Goal: Task Accomplishment & Management: Use online tool/utility

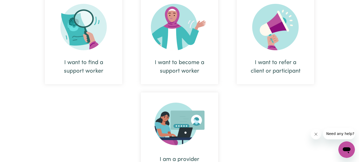
scroll to position [232, 0]
click at [82, 67] on div "I want to find a support worker" at bounding box center [83, 66] width 53 height 17
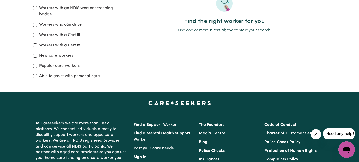
scroll to position [112, 0]
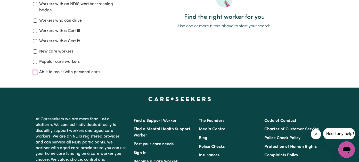
click at [35, 73] on input "Able to assist with personal care" at bounding box center [35, 72] width 4 height 4
checkbox input "true"
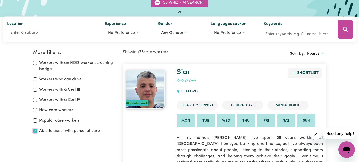
scroll to position [54, 0]
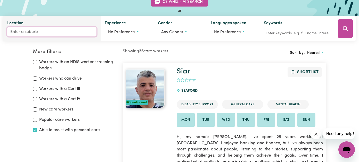
click at [43, 32] on input "Location" at bounding box center [51, 31] width 89 height 9
type input "north"
type input "[GEOGRAPHIC_DATA], [GEOGRAPHIC_DATA], 5006"
type input "north m"
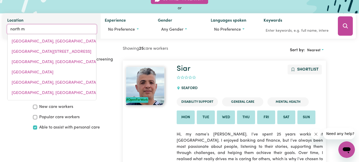
type input "north mACKAY, [GEOGRAPHIC_DATA], 4740"
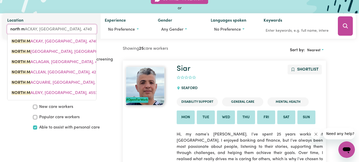
type input "north me"
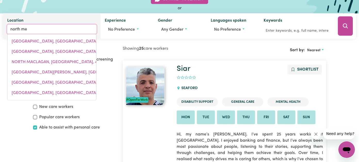
type input "north [PERSON_NAME]"
type input "[GEOGRAPHIC_DATA], [GEOGRAPHIC_DATA], 3051"
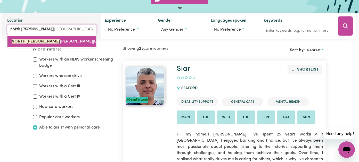
click at [40, 43] on span "[GEOGRAPHIC_DATA][PERSON_NAME], [PERSON_NAME], 3051" at bounding box center [79, 41] width 134 height 4
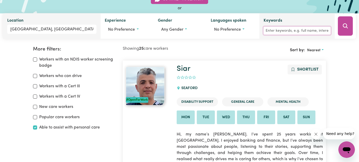
click at [269, 31] on input "Keywords" at bounding box center [297, 31] width 67 height 8
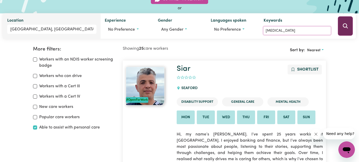
type input "[MEDICAL_DATA]"
click at [345, 25] on icon "Search" at bounding box center [345, 26] width 6 height 6
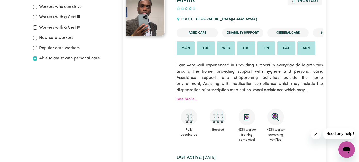
scroll to position [126, 0]
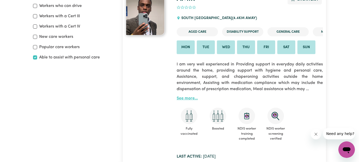
click at [190, 99] on link "See more..." at bounding box center [187, 99] width 21 height 4
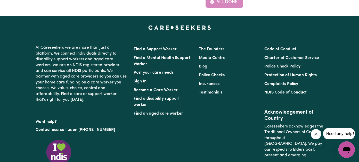
scroll to position [302, 0]
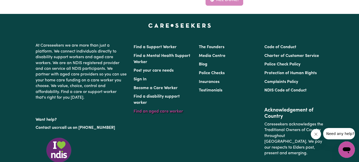
click at [164, 112] on link "Find an aged care worker" at bounding box center [159, 112] width 50 height 4
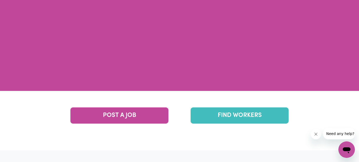
scroll to position [1175, 0]
